Goal: Task Accomplishment & Management: Use online tool/utility

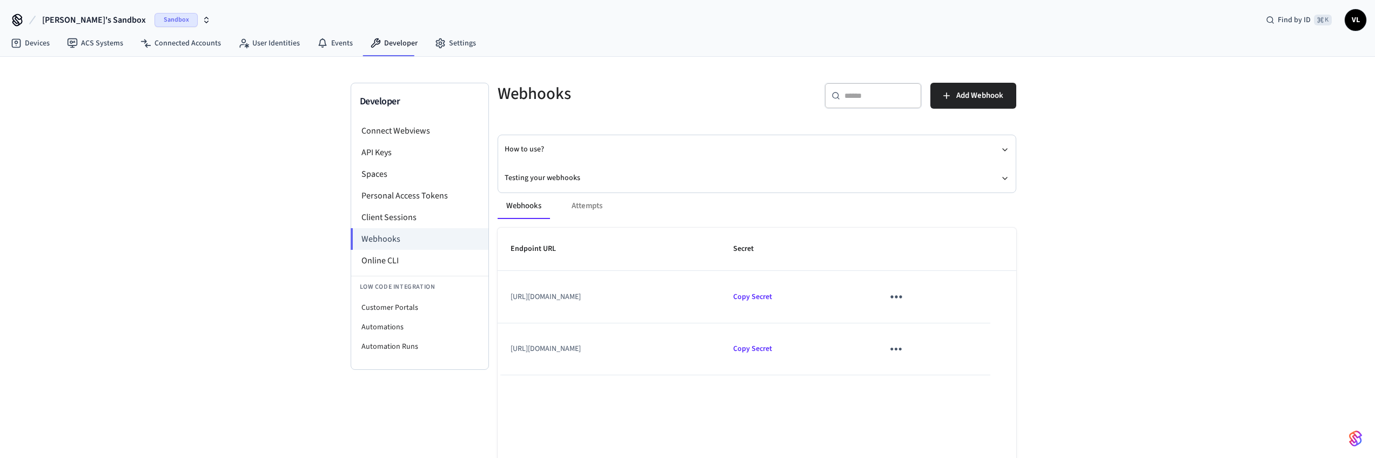
click at [904, 299] on icon "sticky table" at bounding box center [896, 296] width 17 height 17
click at [949, 328] on icon at bounding box center [947, 328] width 9 height 9
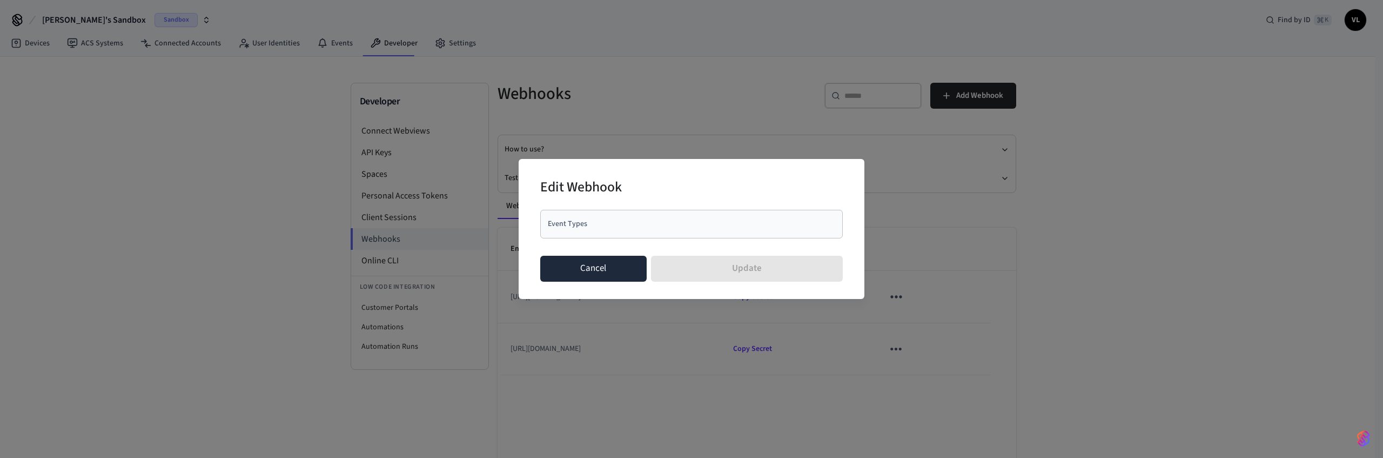
click at [614, 264] on button "Cancel" at bounding box center [593, 269] width 106 height 26
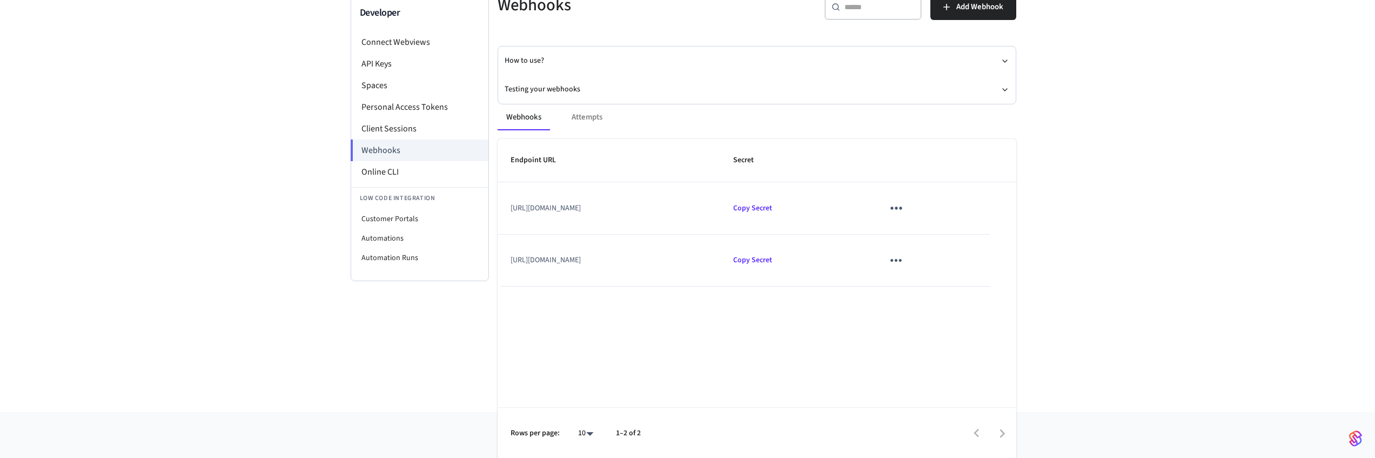
scroll to position [90, 0]
drag, startPoint x: 671, startPoint y: 253, endPoint x: 510, endPoint y: 256, distance: 160.5
click at [510, 256] on td "[URL][DOMAIN_NAME]" at bounding box center [609, 259] width 223 height 52
copy td "[URL][DOMAIN_NAME]"
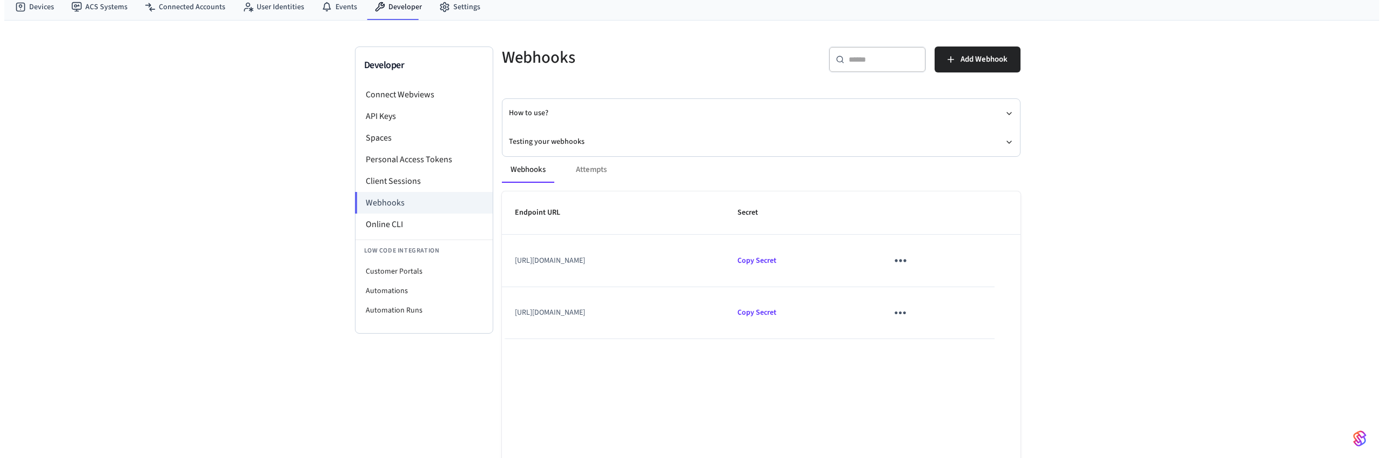
scroll to position [18, 0]
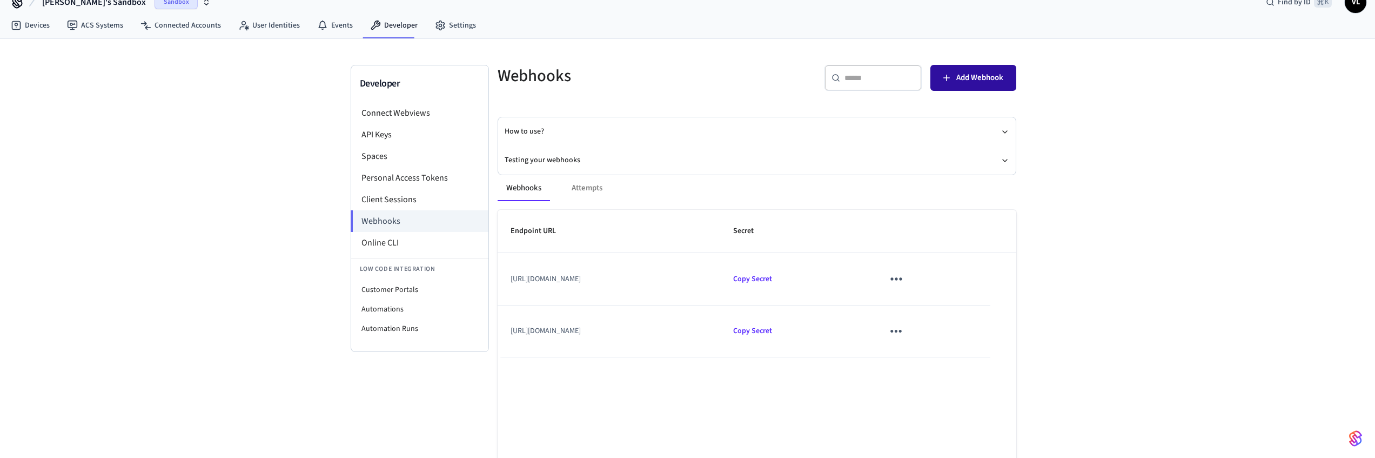
click at [956, 79] on span "Add Webhook" at bounding box center [979, 78] width 47 height 14
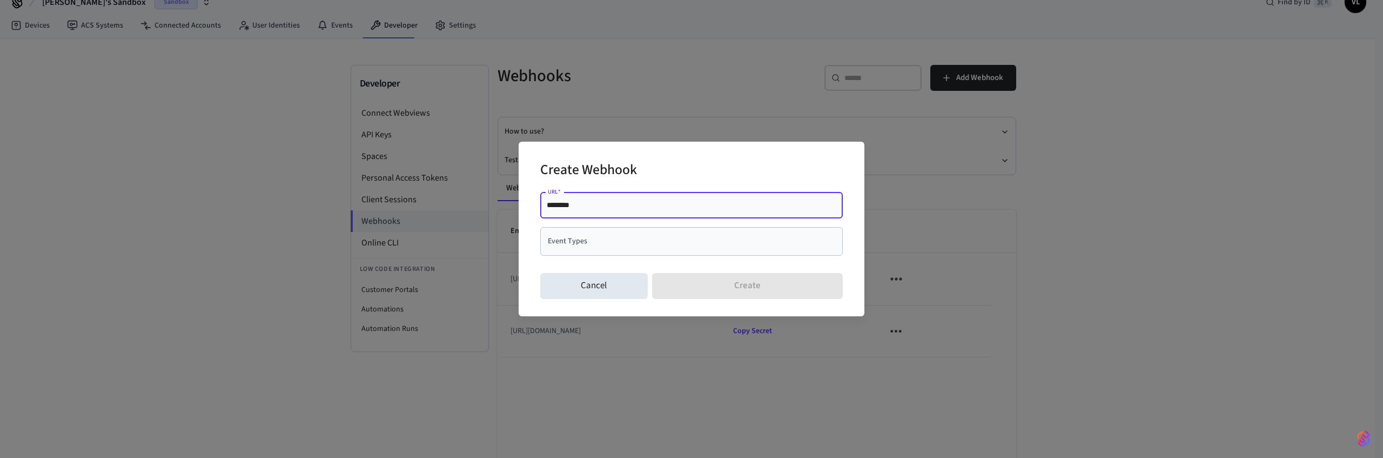
drag, startPoint x: 583, startPoint y: 203, endPoint x: 533, endPoint y: 196, distance: 50.7
click at [533, 196] on div "Create Webhook URL   * ******** URL   * Event Types Event Types Cancel Create" at bounding box center [692, 229] width 346 height 174
type input "**********"
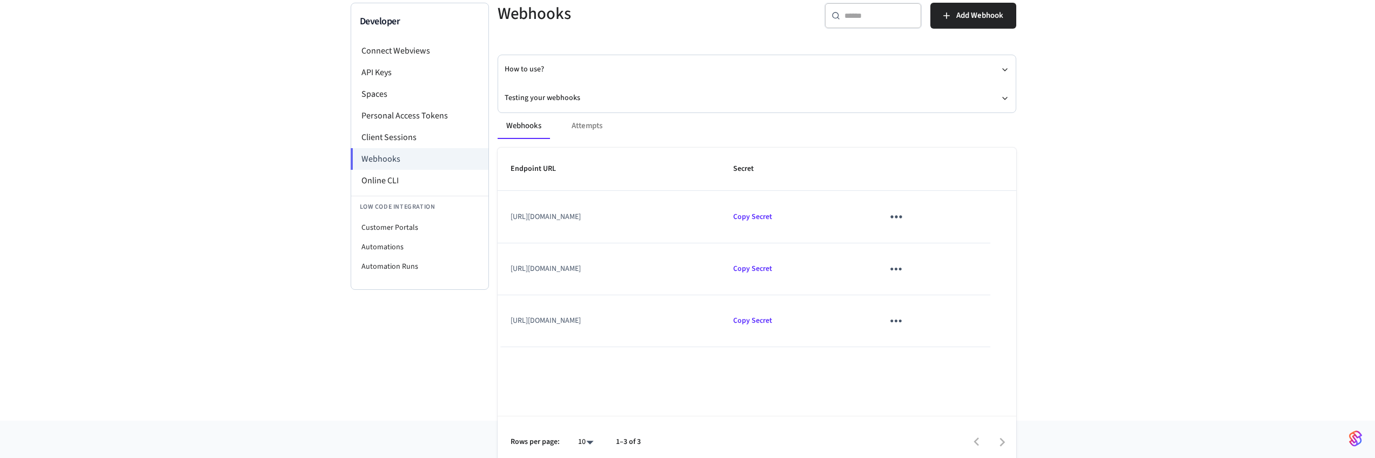
scroll to position [90, 0]
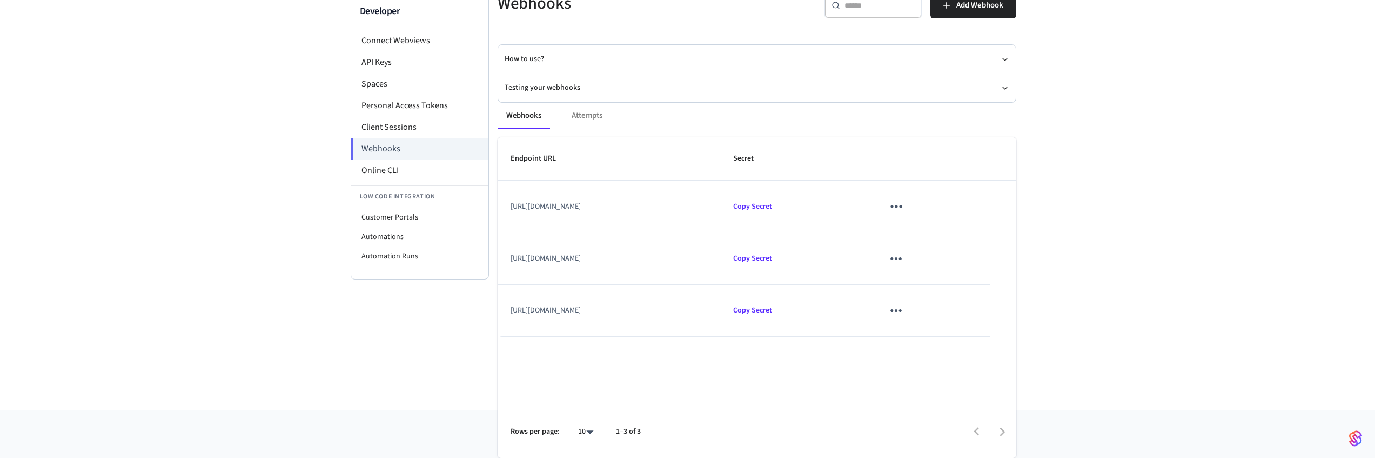
click at [904, 304] on icon "sticky table" at bounding box center [896, 310] width 17 height 17
click at [951, 374] on icon at bounding box center [947, 371] width 9 height 9
click at [482, 410] on html "Victor's Sandbox Sandbox Find by ID ⌘ K VL Devices ACS Systems Connected Accoun…" at bounding box center [687, 160] width 1375 height 500
